Goal: Check status

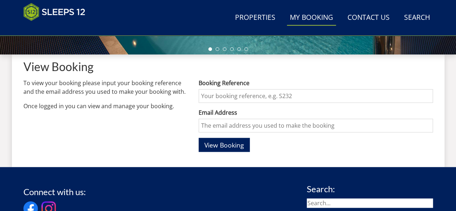
scroll to position [258, 0]
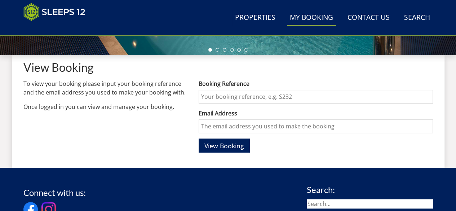
click at [262, 95] on input "Booking Reference" at bounding box center [316, 97] width 234 height 14
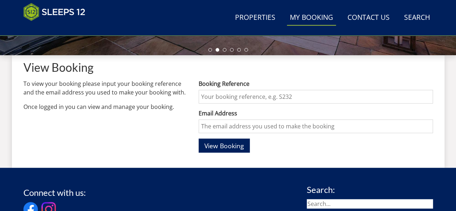
paste input "47429"
type input "47429"
click at [232, 131] on input "Email Address" at bounding box center [316, 126] width 234 height 14
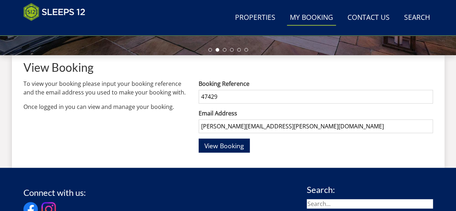
type input "[PERSON_NAME][EMAIL_ADDRESS][PERSON_NAME][DOMAIN_NAME]"
click at [199, 138] on button "View Booking" at bounding box center [224, 145] width 51 height 14
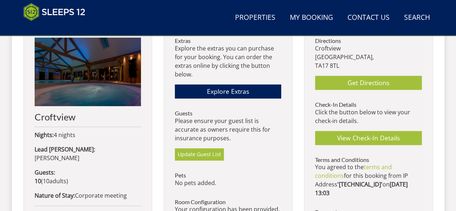
scroll to position [311, 0]
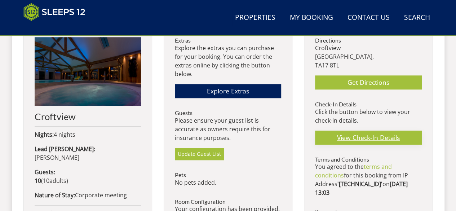
click at [348, 137] on link "View Check-In Details" at bounding box center [368, 138] width 106 height 14
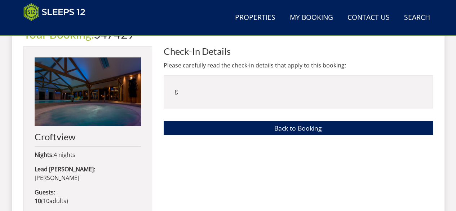
scroll to position [292, 0]
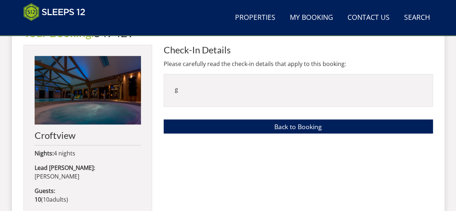
click at [190, 91] on p "g" at bounding box center [298, 89] width 247 height 9
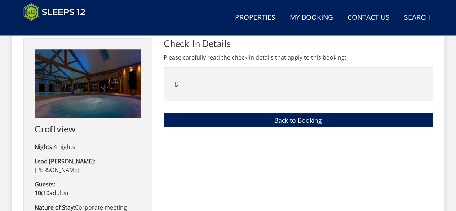
scroll to position [246, 0]
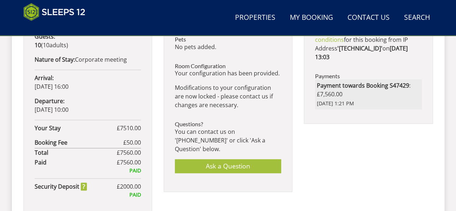
scroll to position [446, 0]
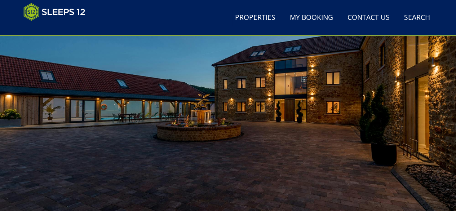
scroll to position [76, 0]
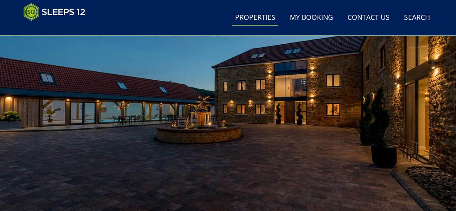
click at [259, 18] on link "Properties" at bounding box center [255, 18] width 46 height 16
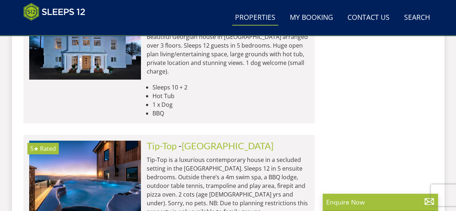
scroll to position [1102, 0]
